Goal: Find specific page/section: Find specific page/section

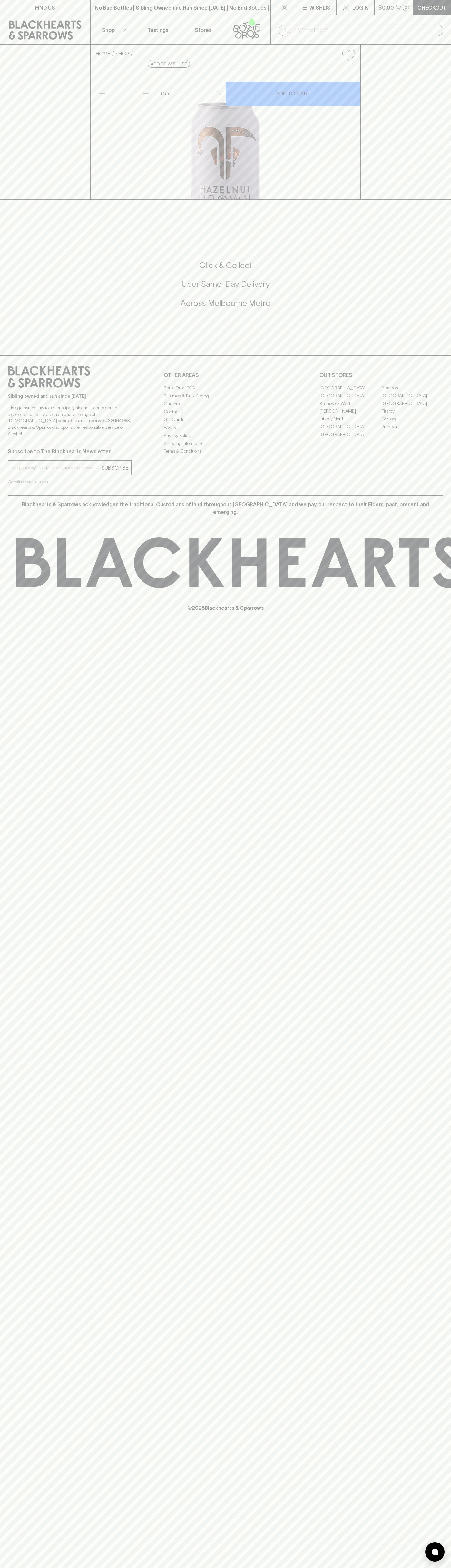
click at [442, 28] on div "​" at bounding box center [361, 30] width 165 height 11
click at [432, 1147] on div "FIND US | No Bad Bottles | Sibling Owned and Run Since 2006 | No Bad Bottles | …" at bounding box center [226, 784] width 451 height 1568
click at [234, 1567] on html "FIND US | No Bad Bottles | Sibling Owned and Run Since 2006 | No Bad Bottles | …" at bounding box center [226, 784] width 451 height 1568
click at [12, 1161] on div "FIND US | No Bad Bottles | Sibling Owned and Run Since 2006 | No Bad Bottles | …" at bounding box center [226, 784] width 451 height 1568
click at [351, 392] on link "[GEOGRAPHIC_DATA]" at bounding box center [351, 387] width 62 height 7
